Goal: Task Accomplishment & Management: Use online tool/utility

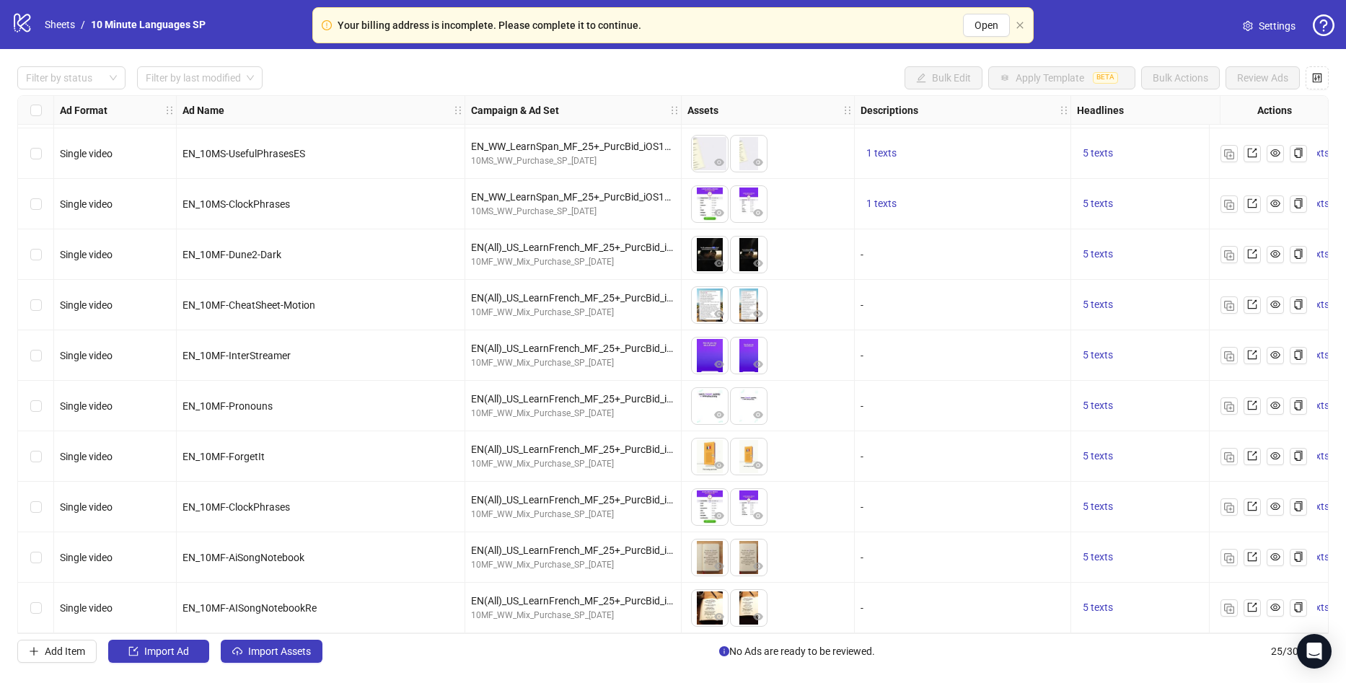
scroll to position [759, 0]
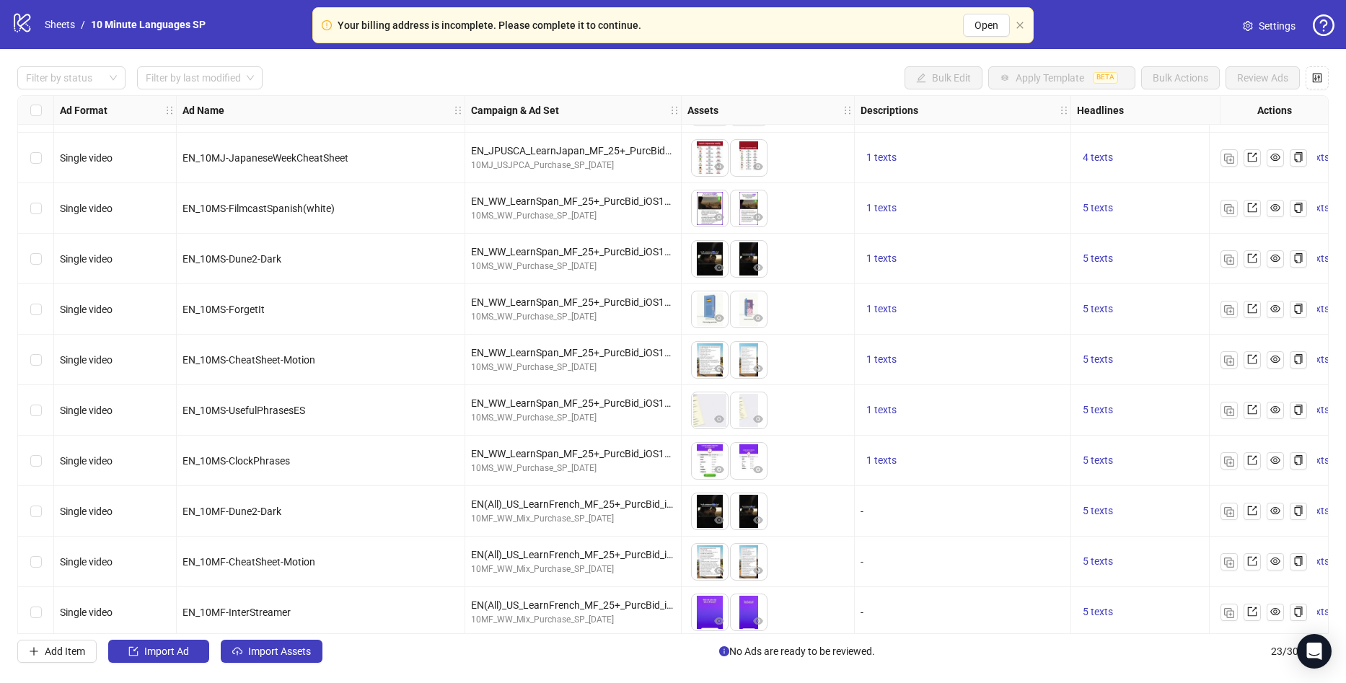
scroll to position [442, 0]
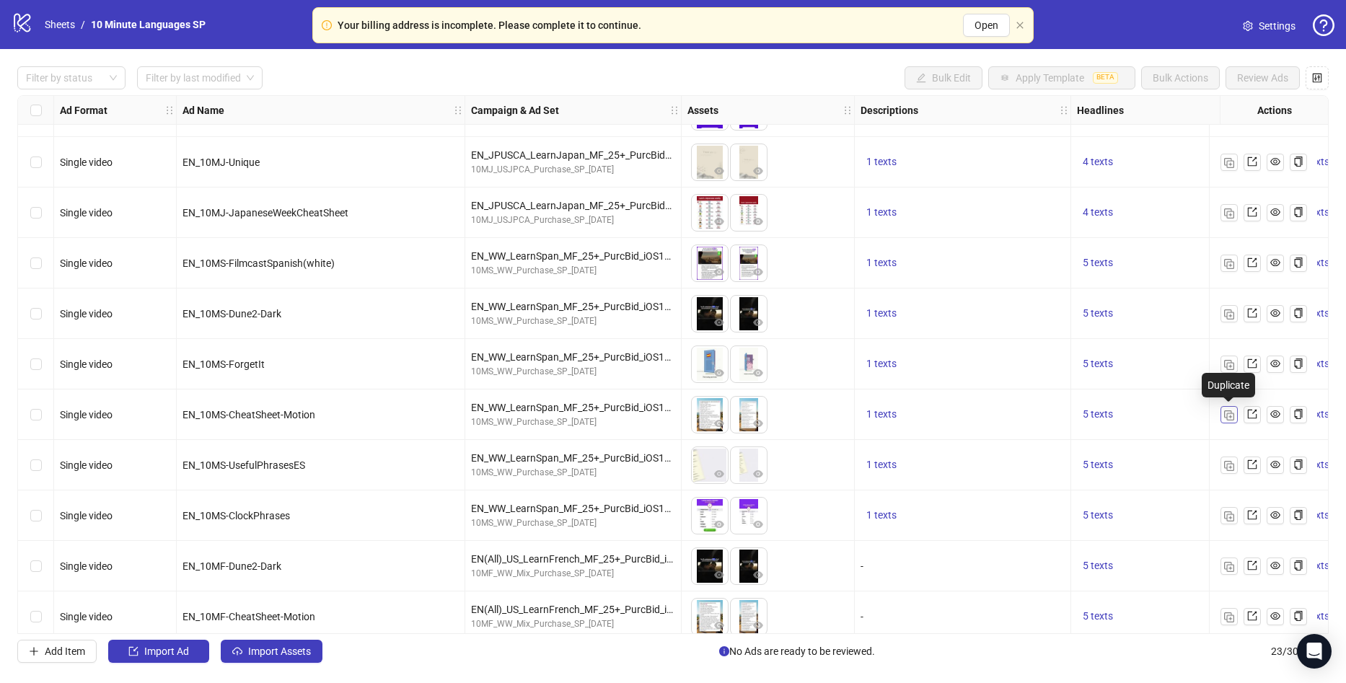
click at [1234, 418] on button "button" at bounding box center [1228, 414] width 17 height 17
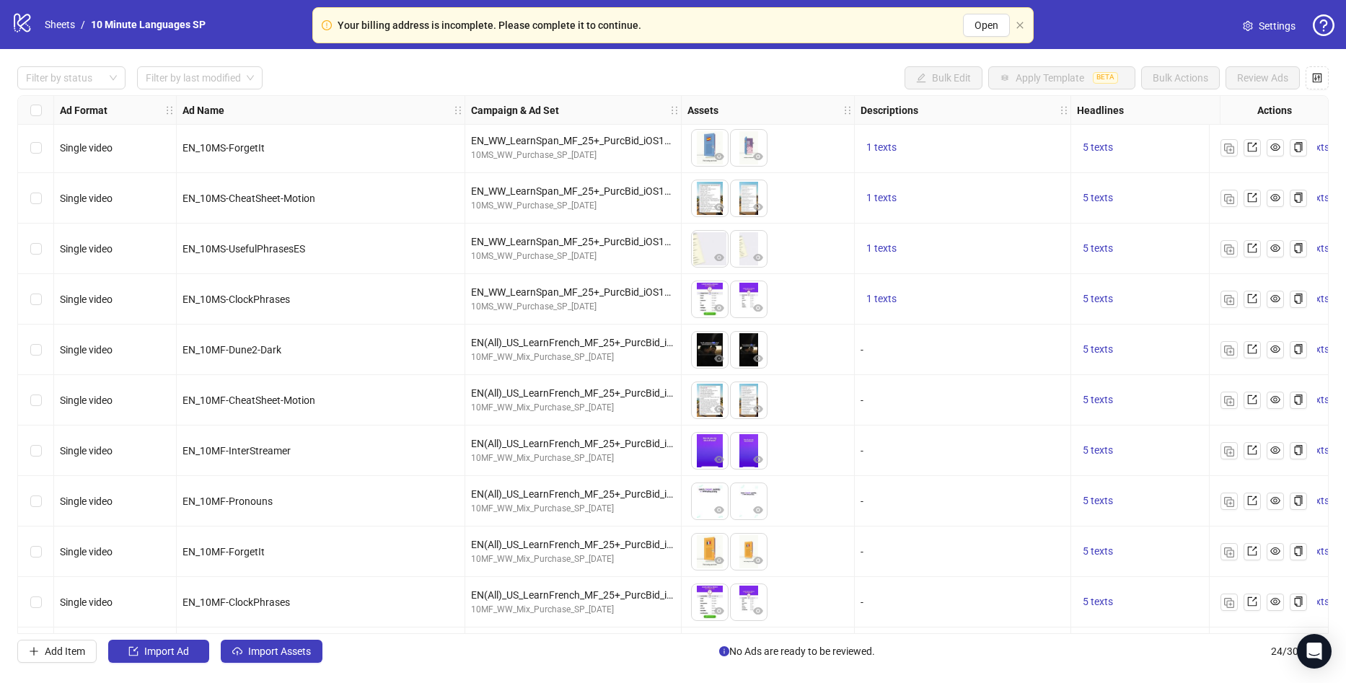
scroll to position [709, 0]
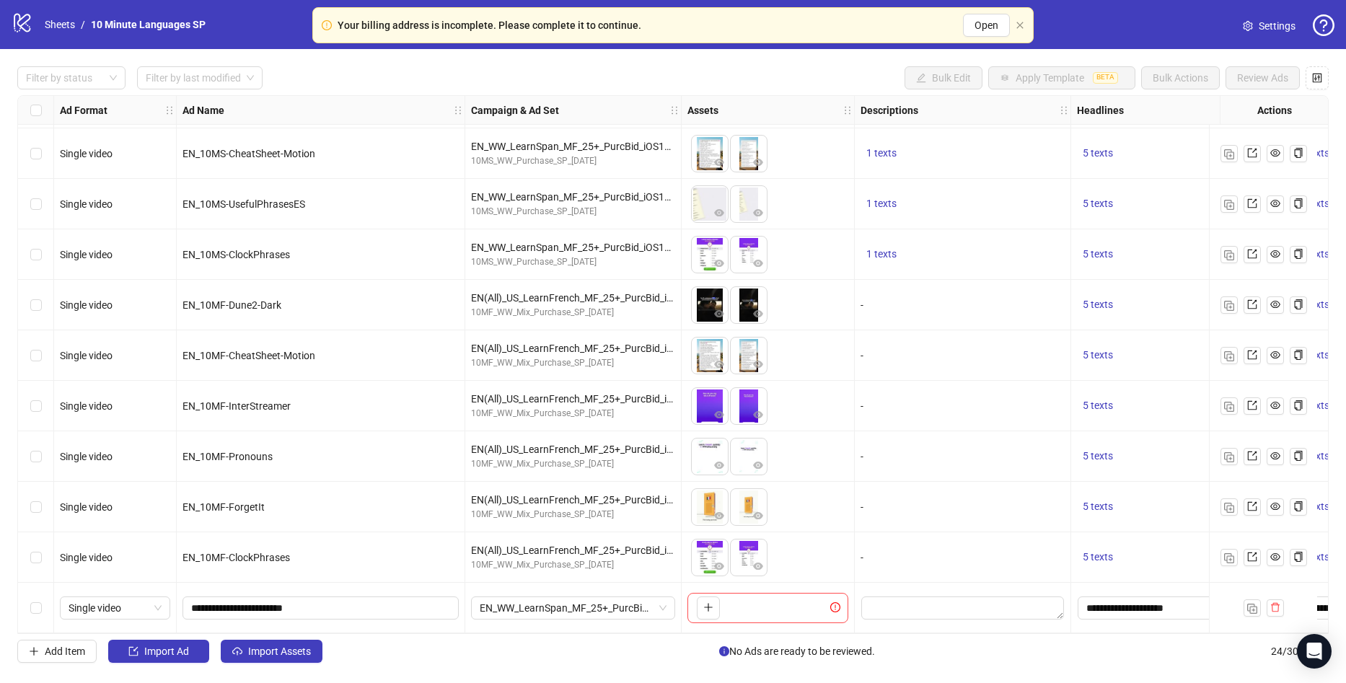
click at [715, 593] on div "To pick up a draggable item, press the space bar. While dragging, use the arrow…" at bounding box center [767, 608] width 161 height 30
click at [711, 602] on icon "plus" at bounding box center [708, 607] width 10 height 10
drag, startPoint x: 399, startPoint y: 607, endPoint x: 181, endPoint y: 599, distance: 218.0
click at [181, 599] on div "**********" at bounding box center [321, 608] width 289 height 50
paste input "**********"
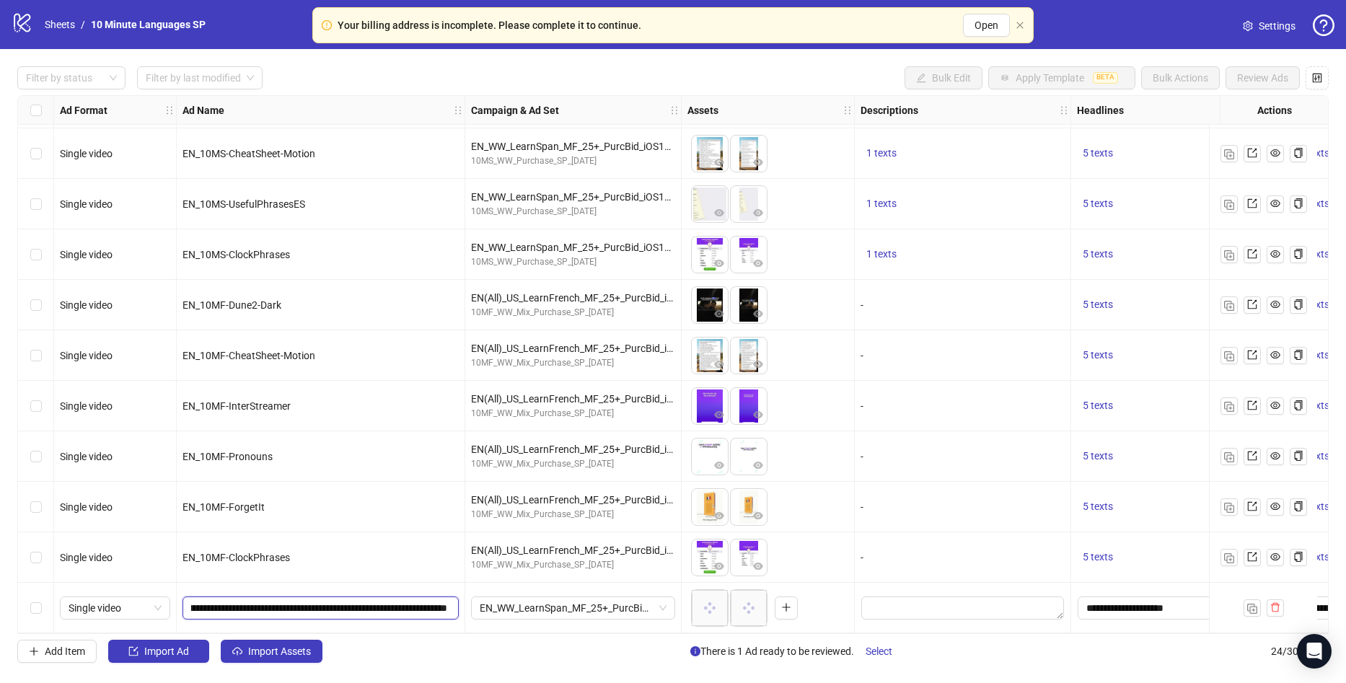
scroll to position [0, 0]
drag, startPoint x: 312, startPoint y: 596, endPoint x: -38, endPoint y: 590, distance: 350.6
click at [0, 590] on html "Your billing address is incomplete. Please complete it to continue. Open logo/l…" at bounding box center [673, 341] width 1346 height 683
type input "**********"
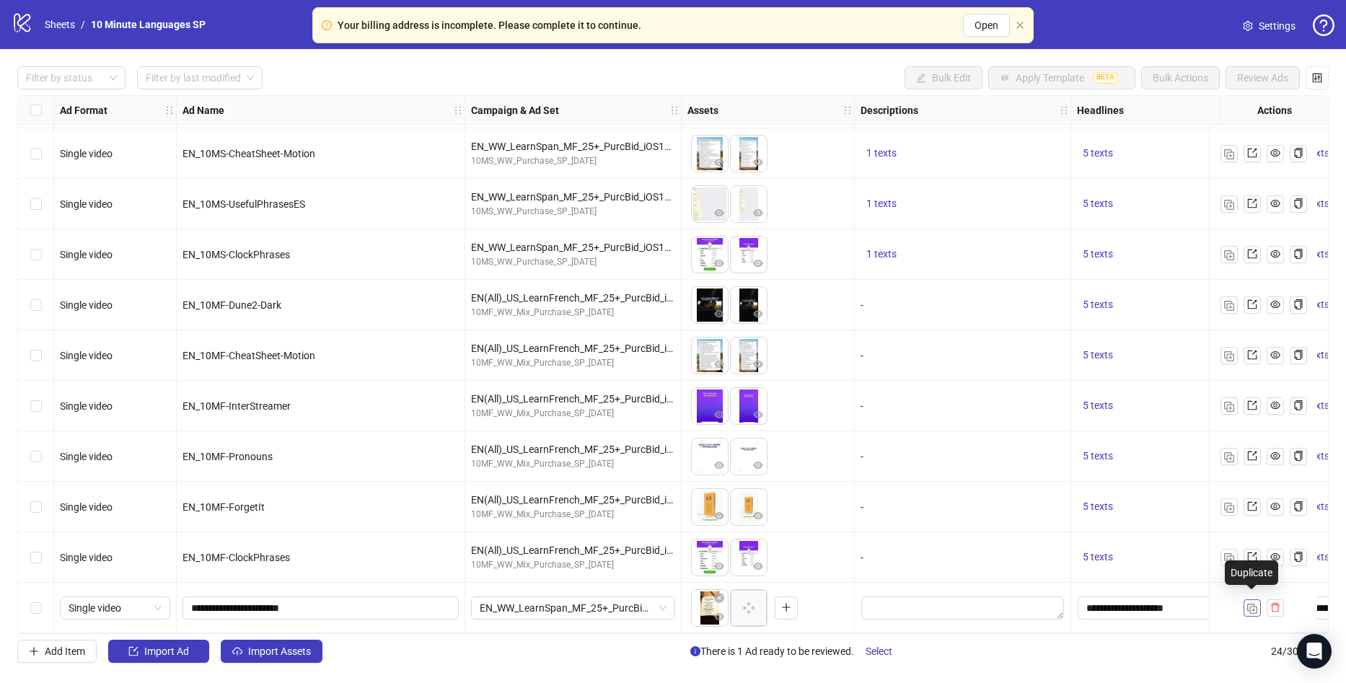
click at [1249, 599] on button "button" at bounding box center [1251, 607] width 17 height 17
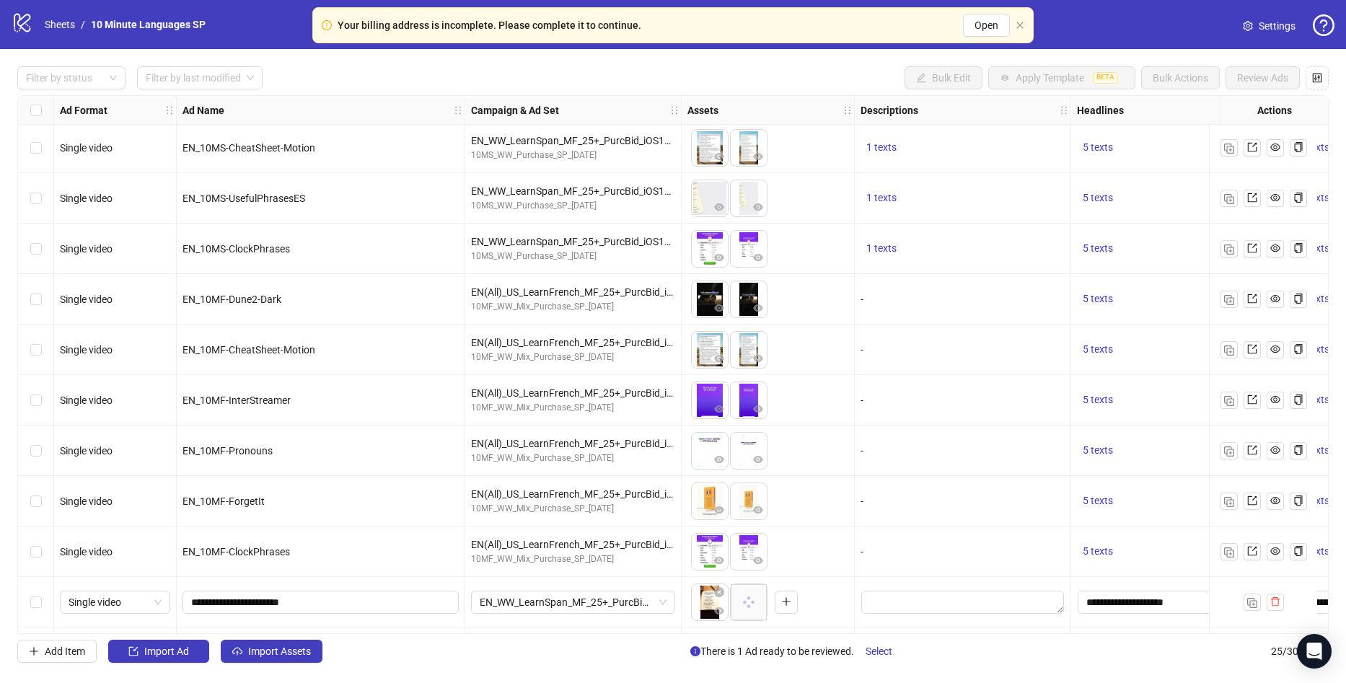
scroll to position [759, 0]
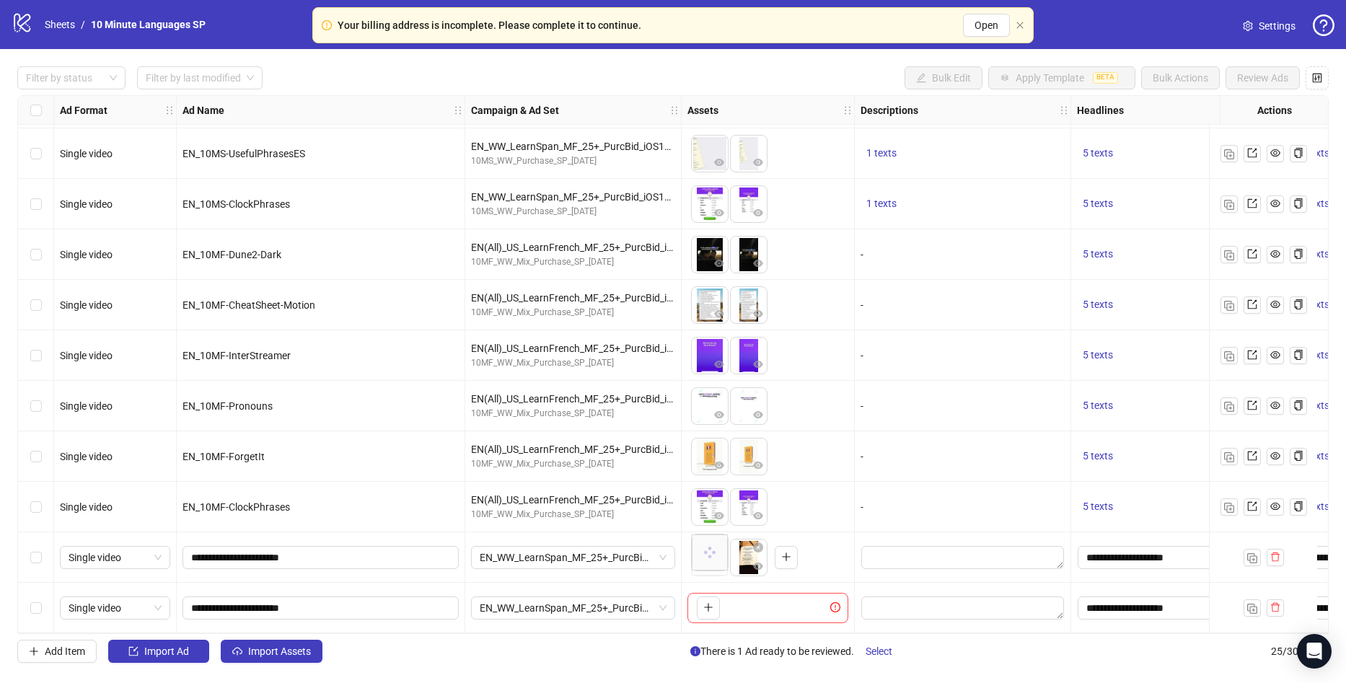
drag, startPoint x: 739, startPoint y: 550, endPoint x: 712, endPoint y: 552, distance: 26.8
click at [712, 552] on body "Your billing address is incomplete. Please complete it to continue. Open logo/l…" at bounding box center [673, 341] width 1346 height 683
click at [712, 602] on icon "plus" at bounding box center [708, 607] width 10 height 10
click at [1274, 603] on icon "delete" at bounding box center [1275, 607] width 10 height 10
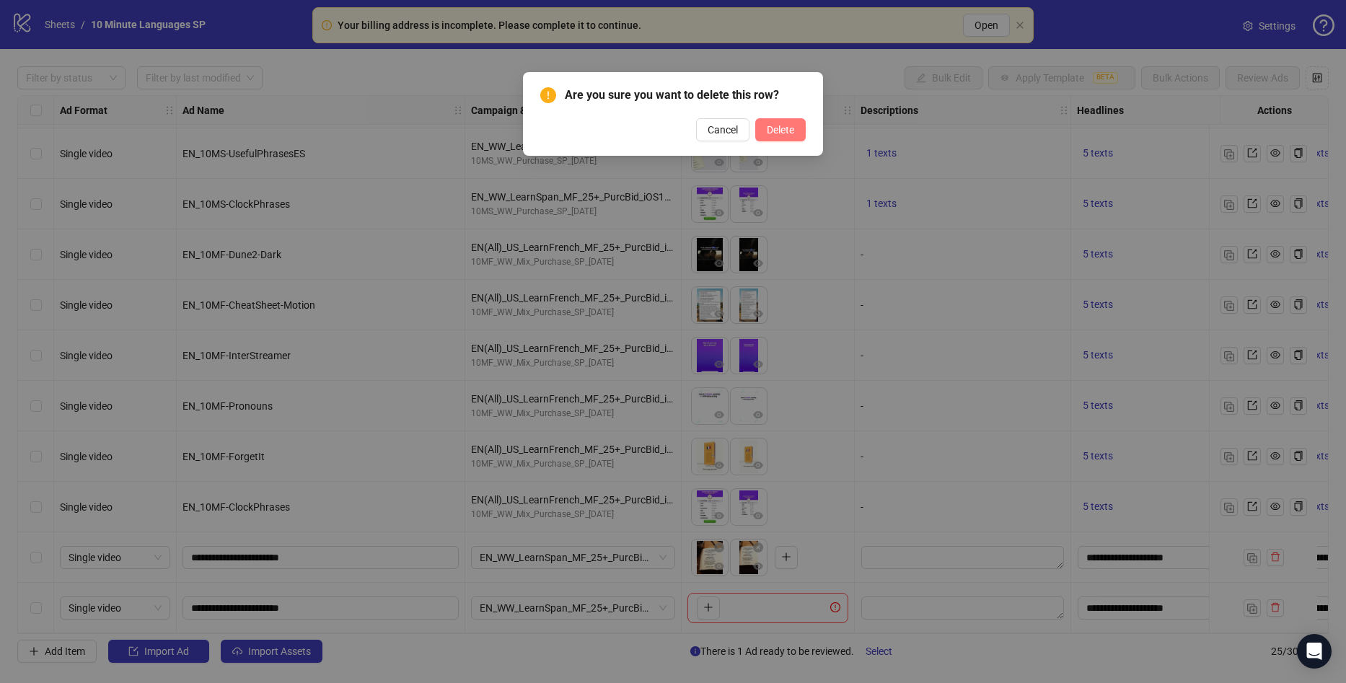
click at [780, 135] on span "Delete" at bounding box center [780, 130] width 27 height 12
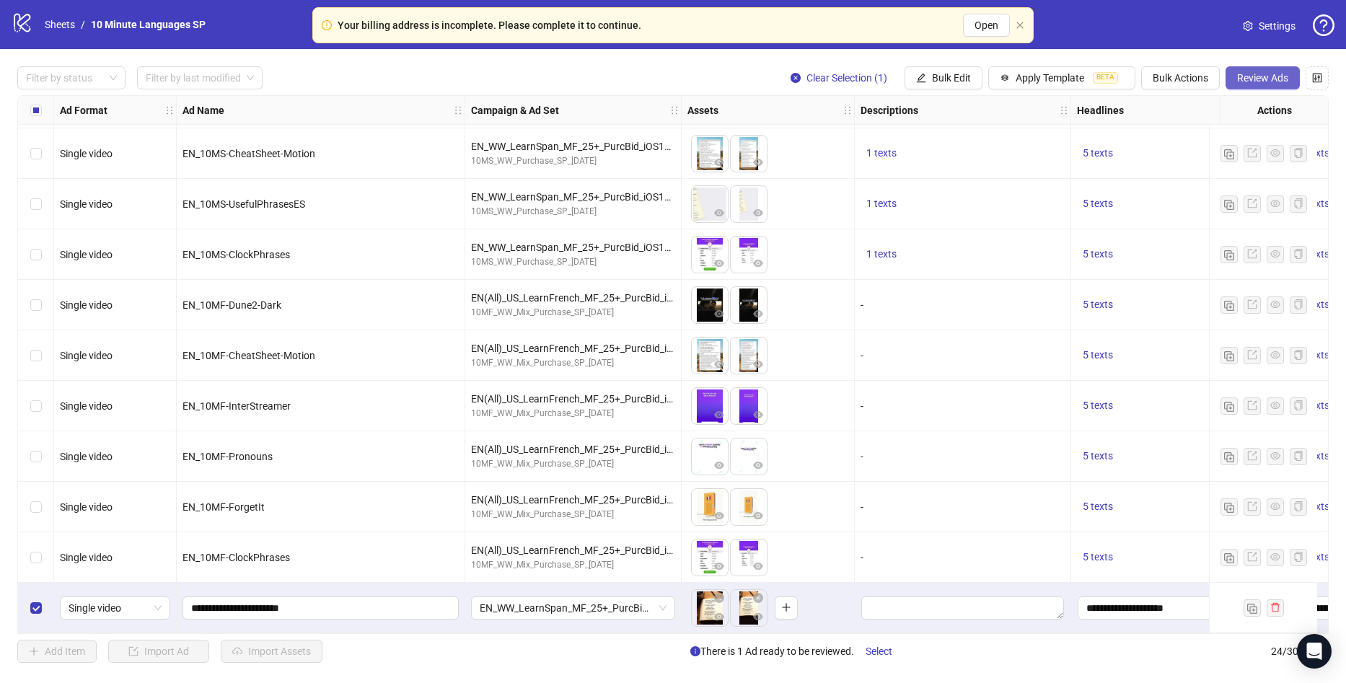
click at [1282, 75] on span "Review Ads" at bounding box center [1262, 78] width 51 height 12
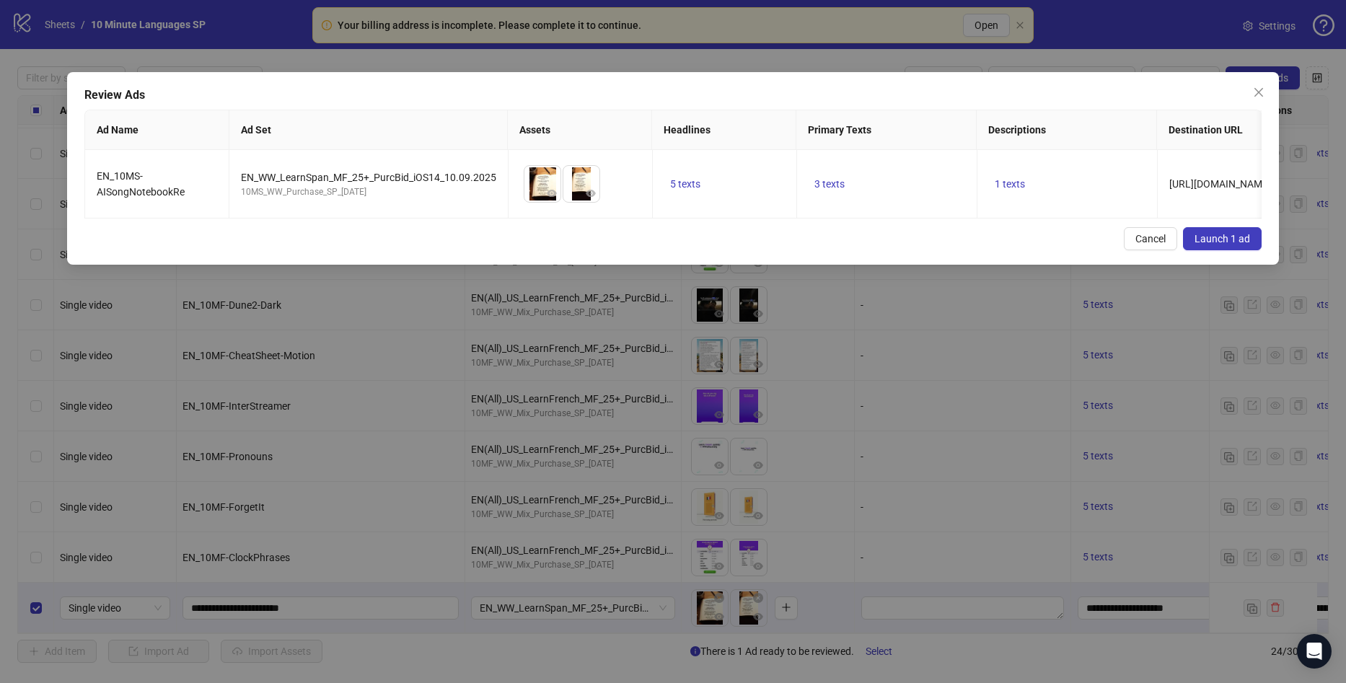
click at [1207, 245] on span "Launch 1 ad" at bounding box center [1222, 239] width 56 height 12
